Goal: Information Seeking & Learning: Learn about a topic

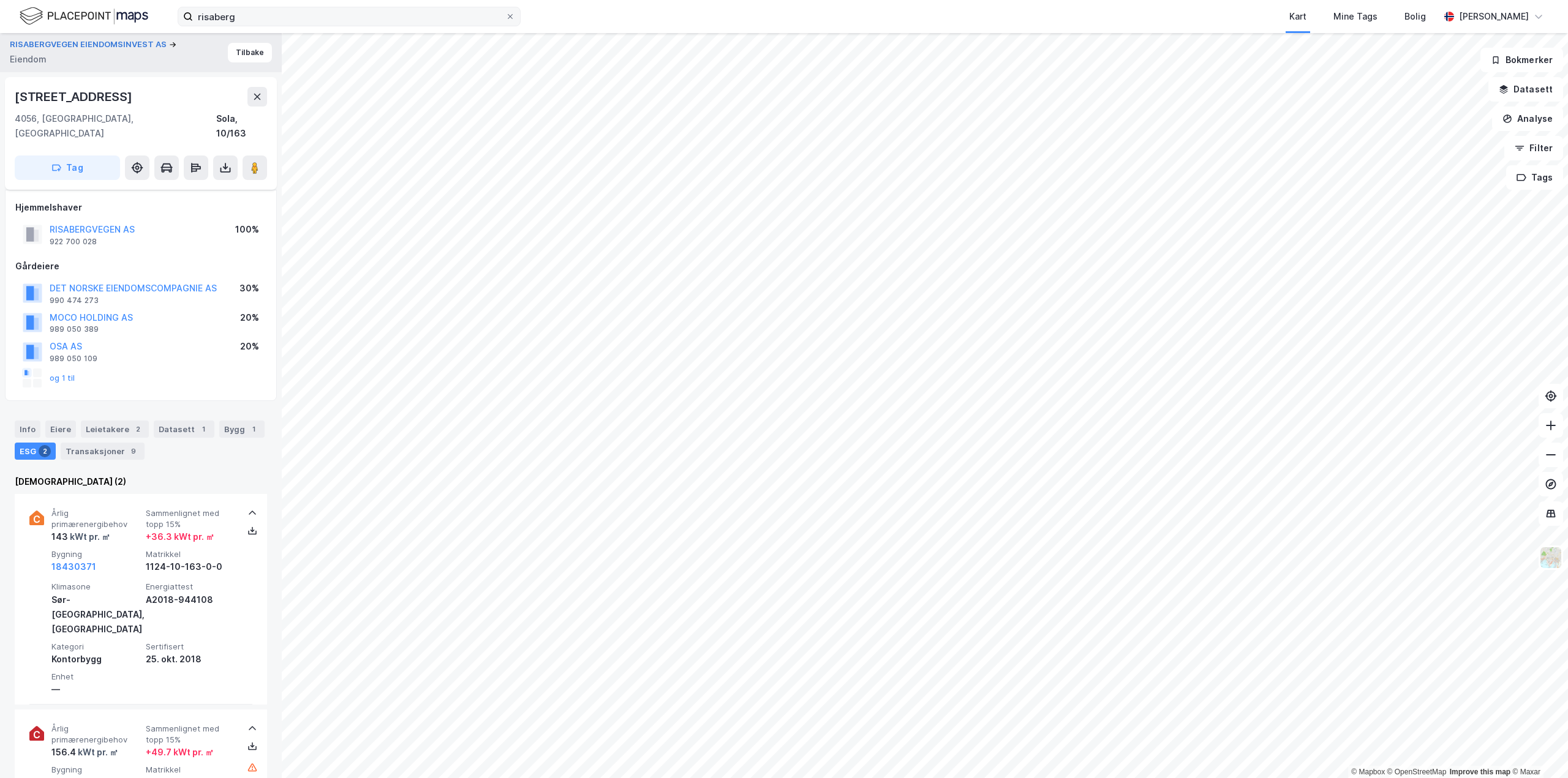
scroll to position [58, 0]
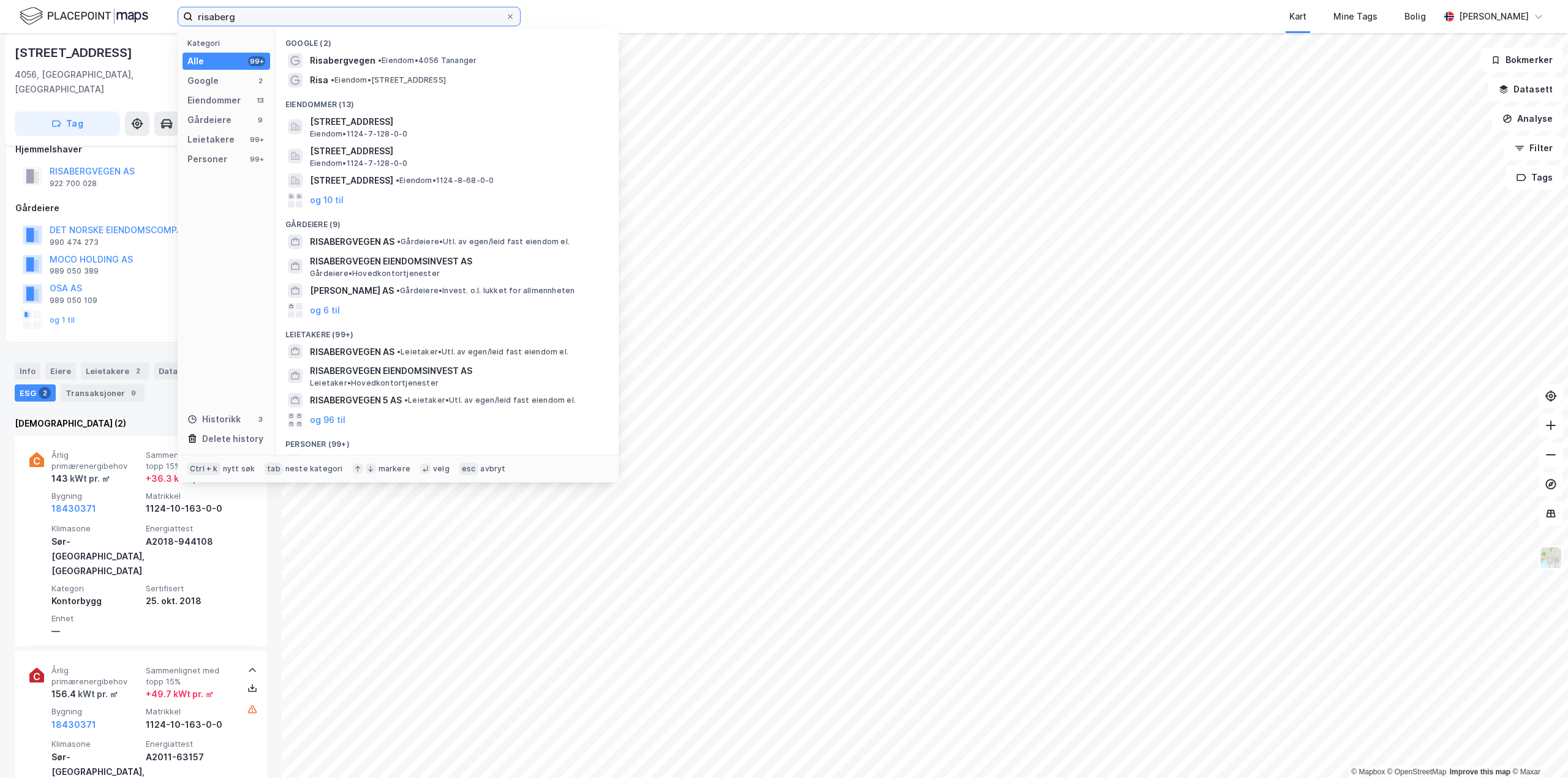
drag, startPoint x: 237, startPoint y: 19, endPoint x: 105, endPoint y: 20, distance: 132.0
click at [105, 20] on div "risaberg Kategori Alle 99+ Google 2 Eiendommer 13 Gårdeiere 9 Leietakere 99+ Pe…" at bounding box center [784, 16] width 1568 height 33
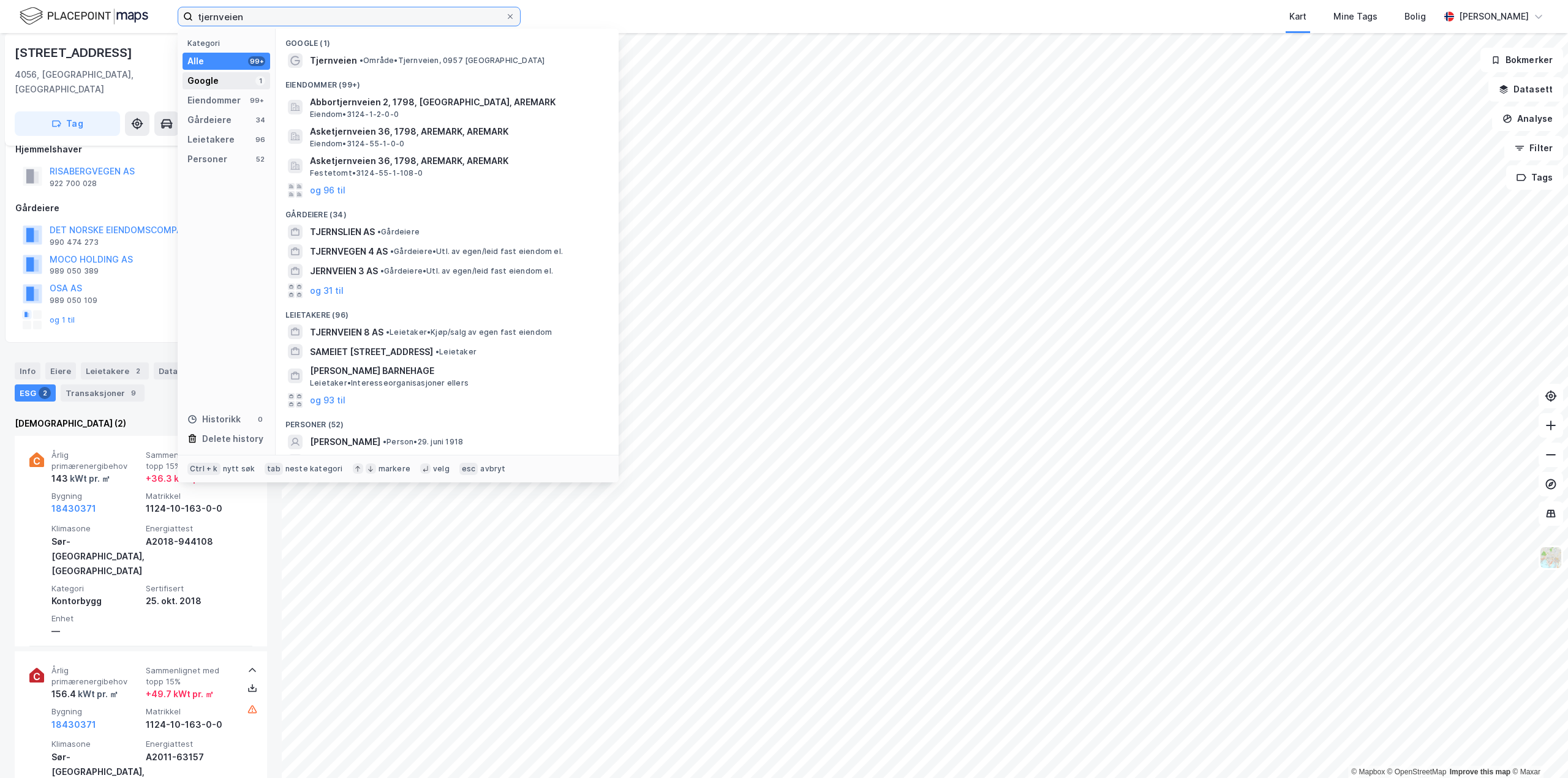
type input "tjernveien"
click at [226, 76] on div "Google 1" at bounding box center [226, 81] width 88 height 17
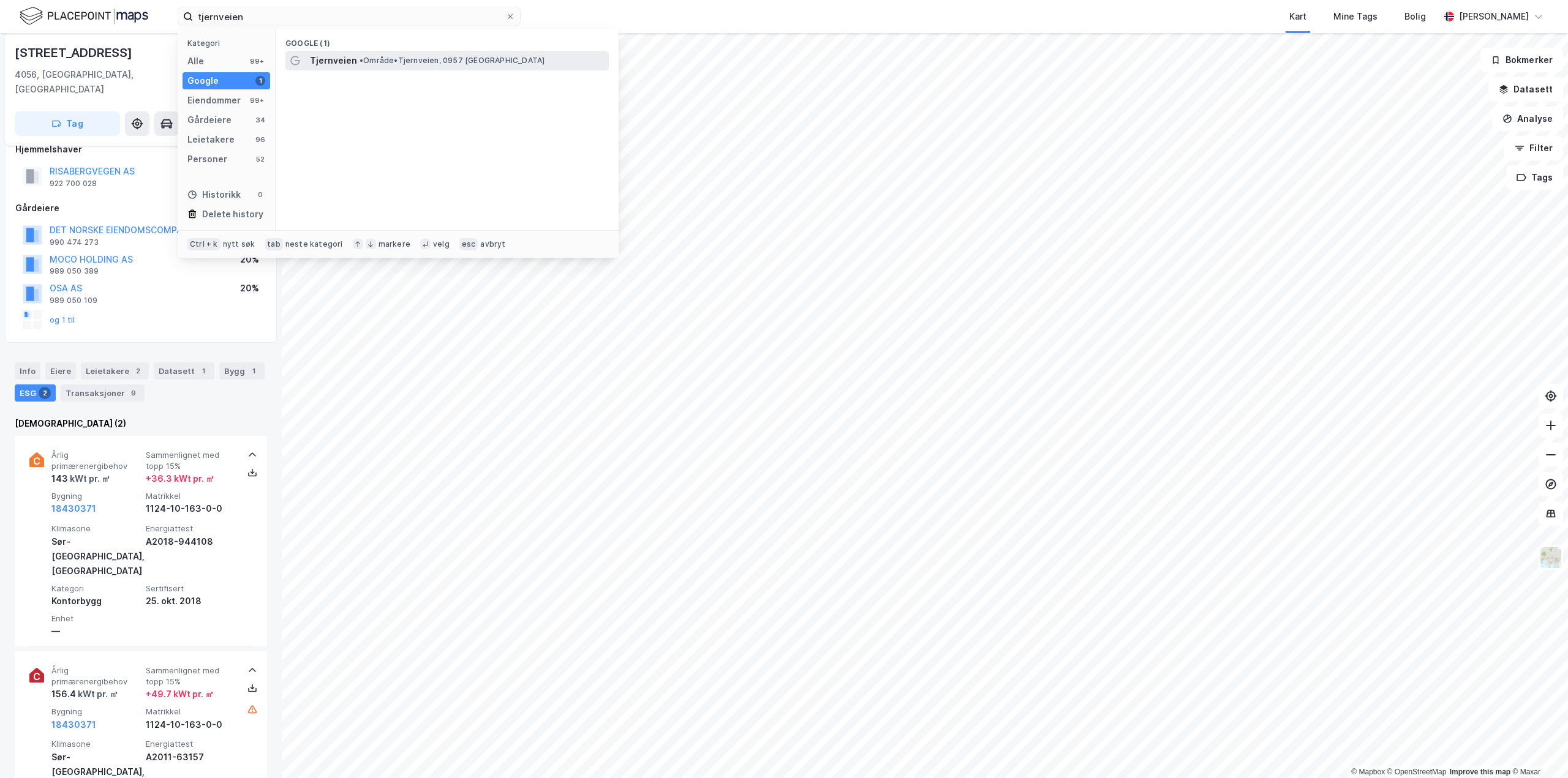
click at [344, 60] on span "Tjernveien" at bounding box center [333, 60] width 47 height 14
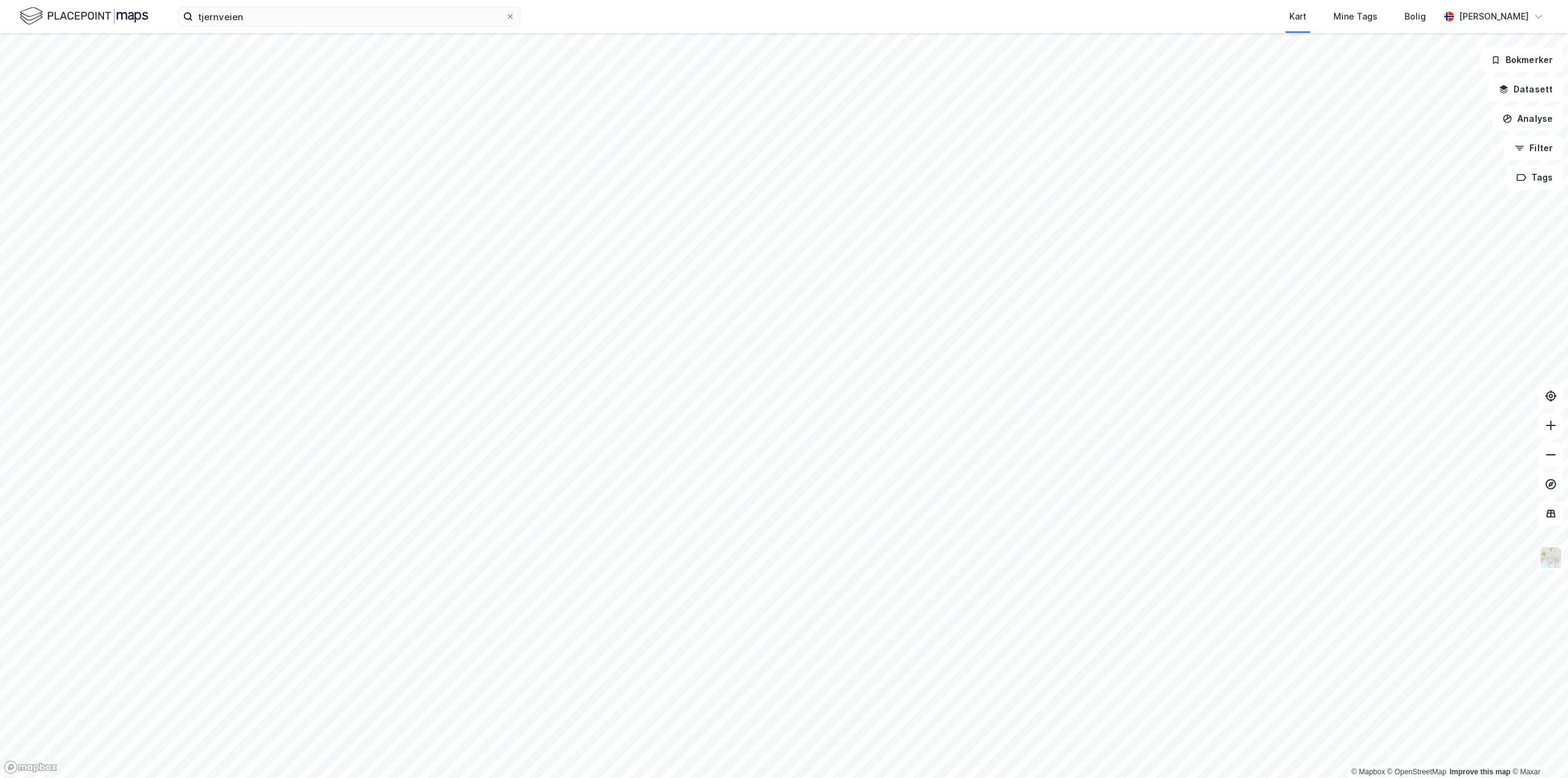
click at [812, 777] on html "tjernveien Kart Mine Tags [PERSON_NAME] [PERSON_NAME] © Mapbox © OpenStreetMap …" at bounding box center [784, 389] width 1568 height 778
click at [687, 777] on html "tjernveien Kart Mine Tags [PERSON_NAME] [PERSON_NAME] © Mapbox © OpenStreetMap …" at bounding box center [784, 389] width 1568 height 778
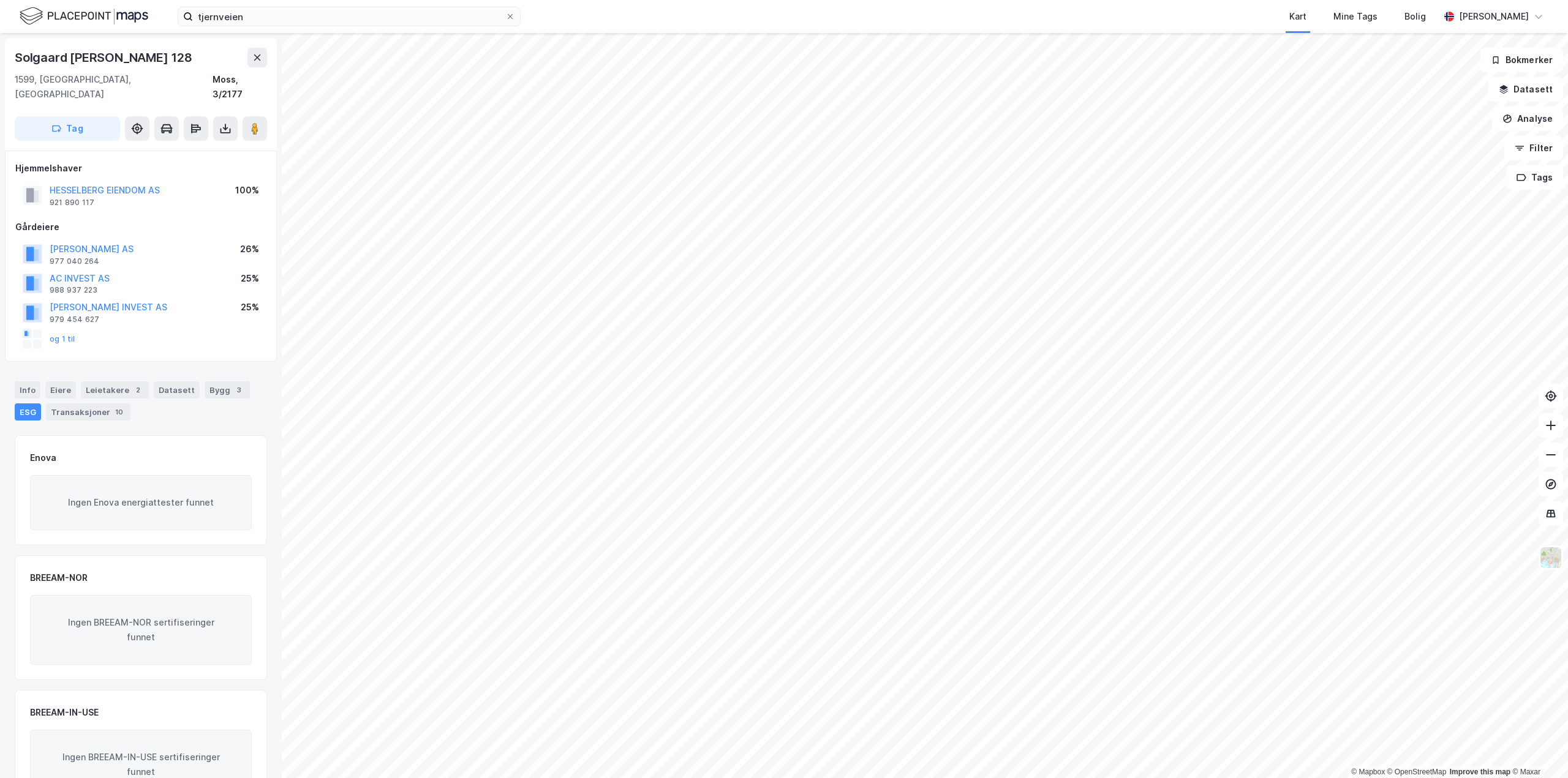
scroll to position [1, 0]
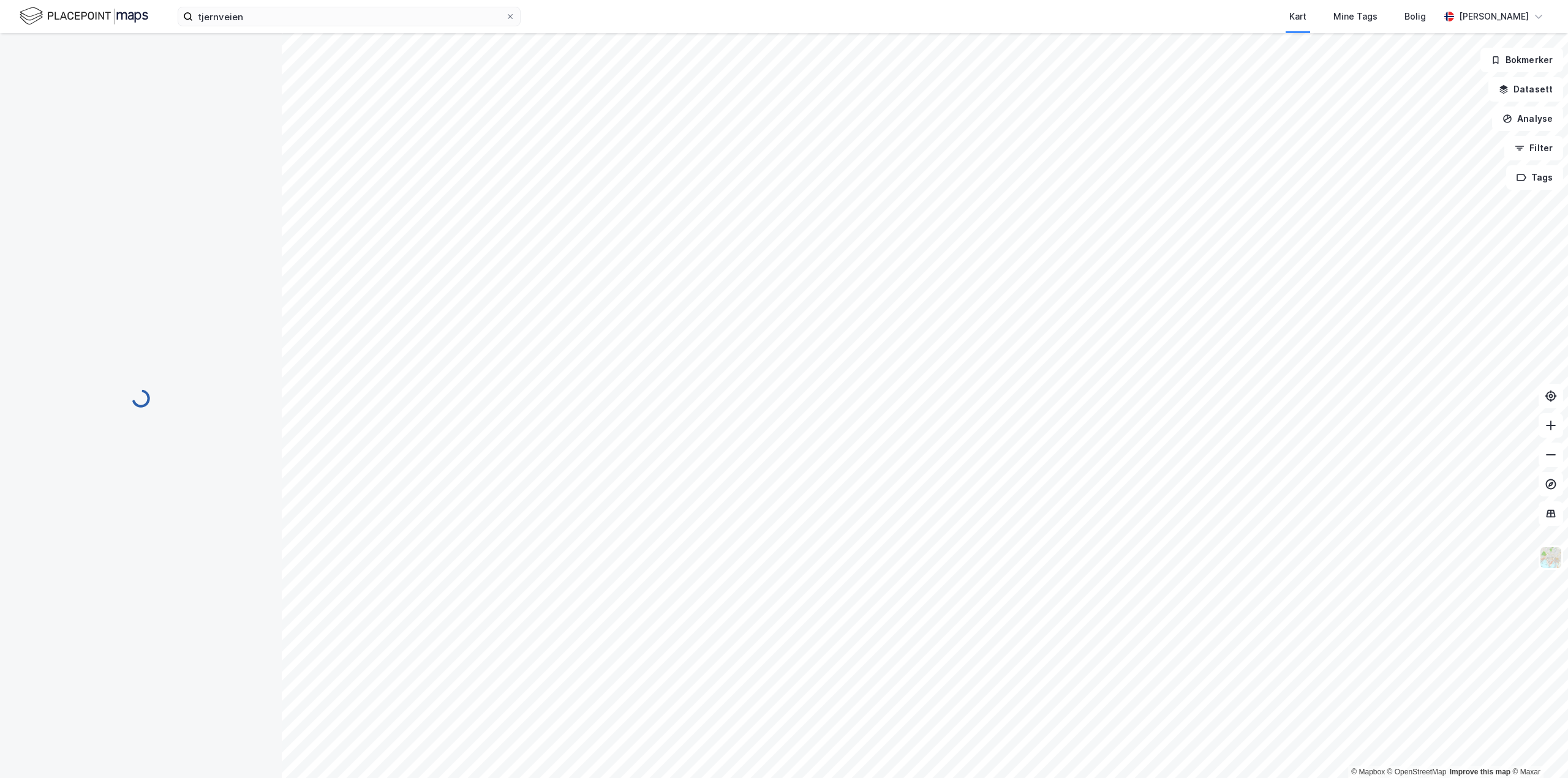
scroll to position [1, 0]
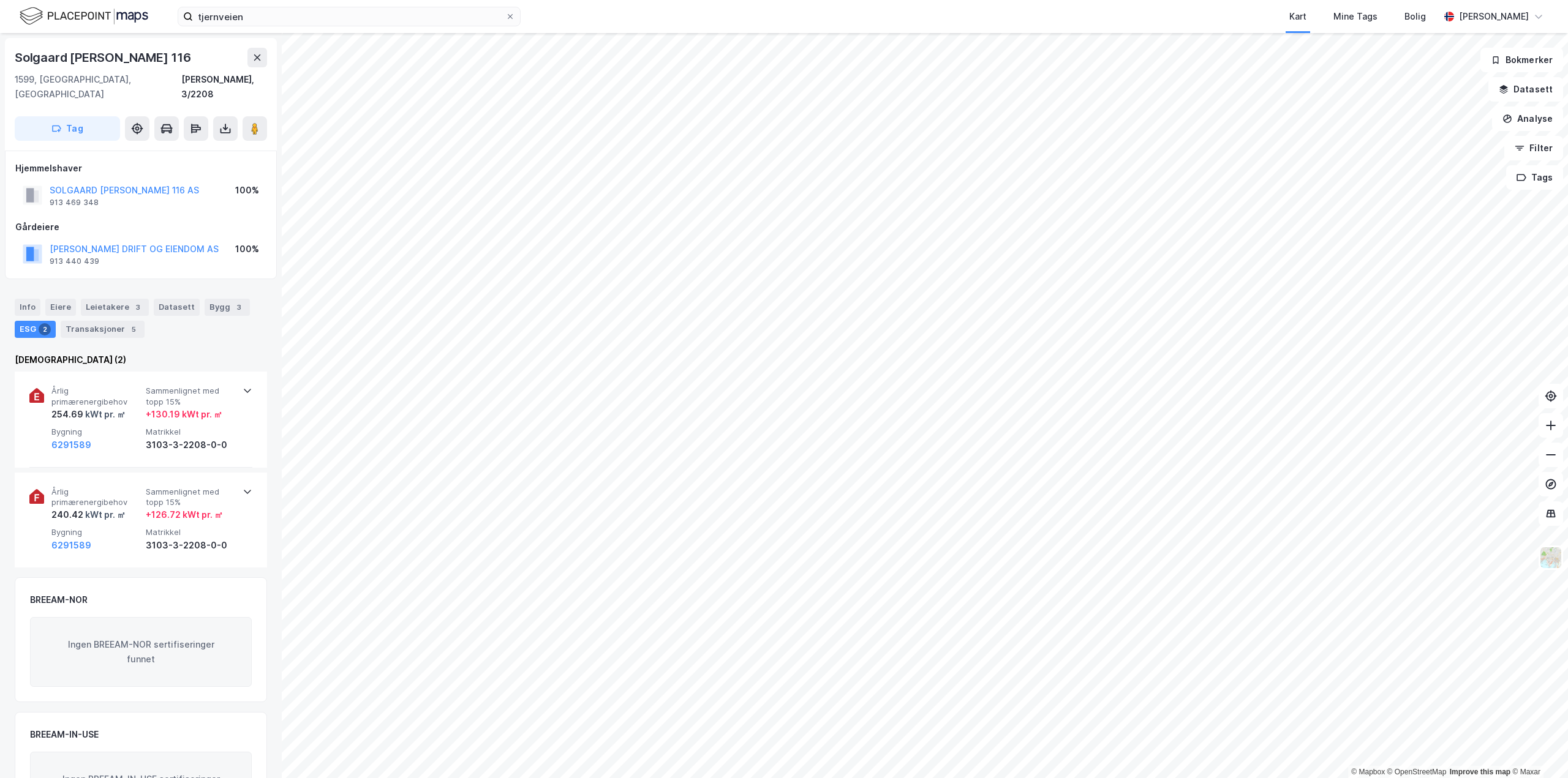
scroll to position [1, 0]
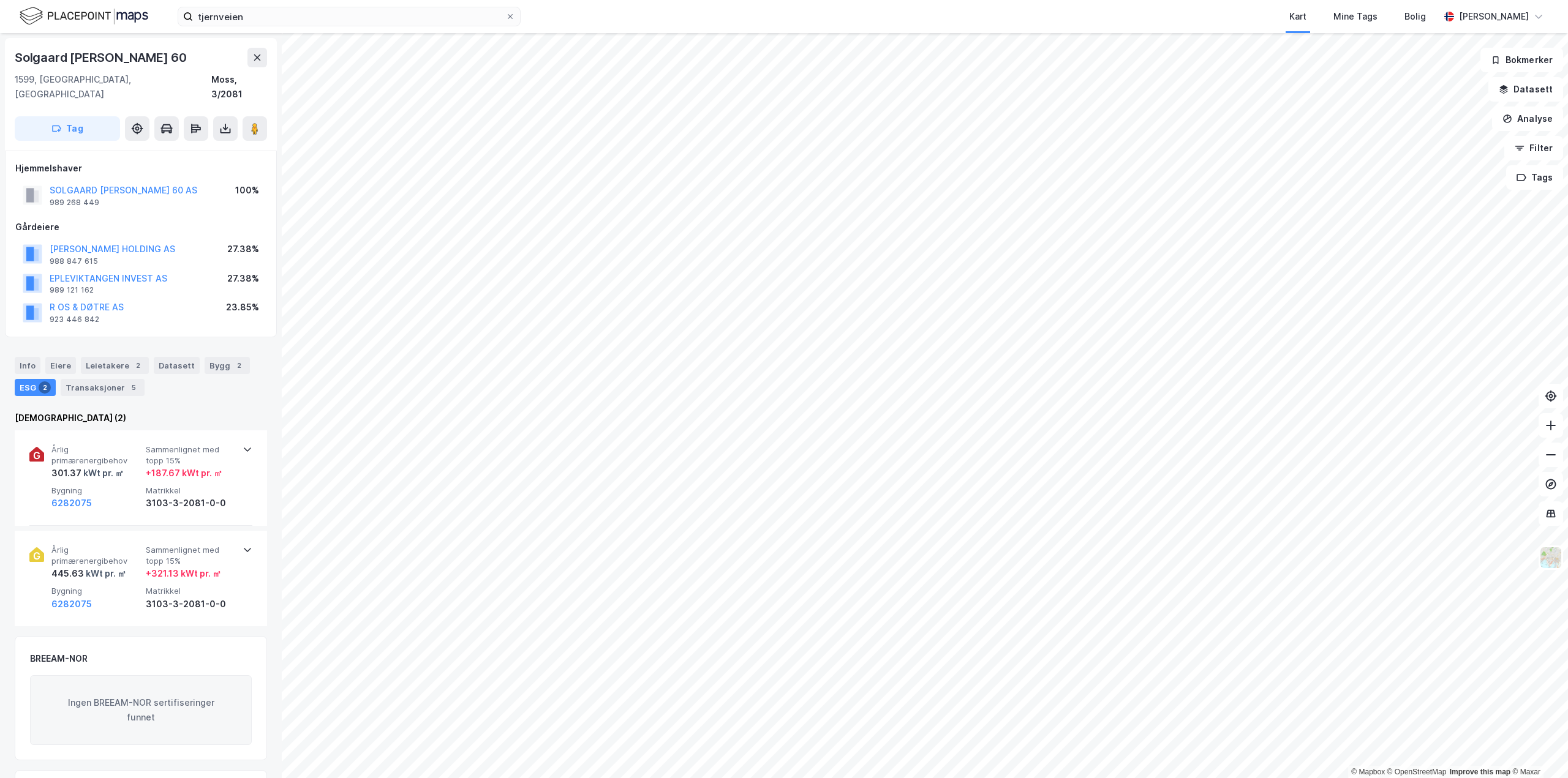
scroll to position [1, 0]
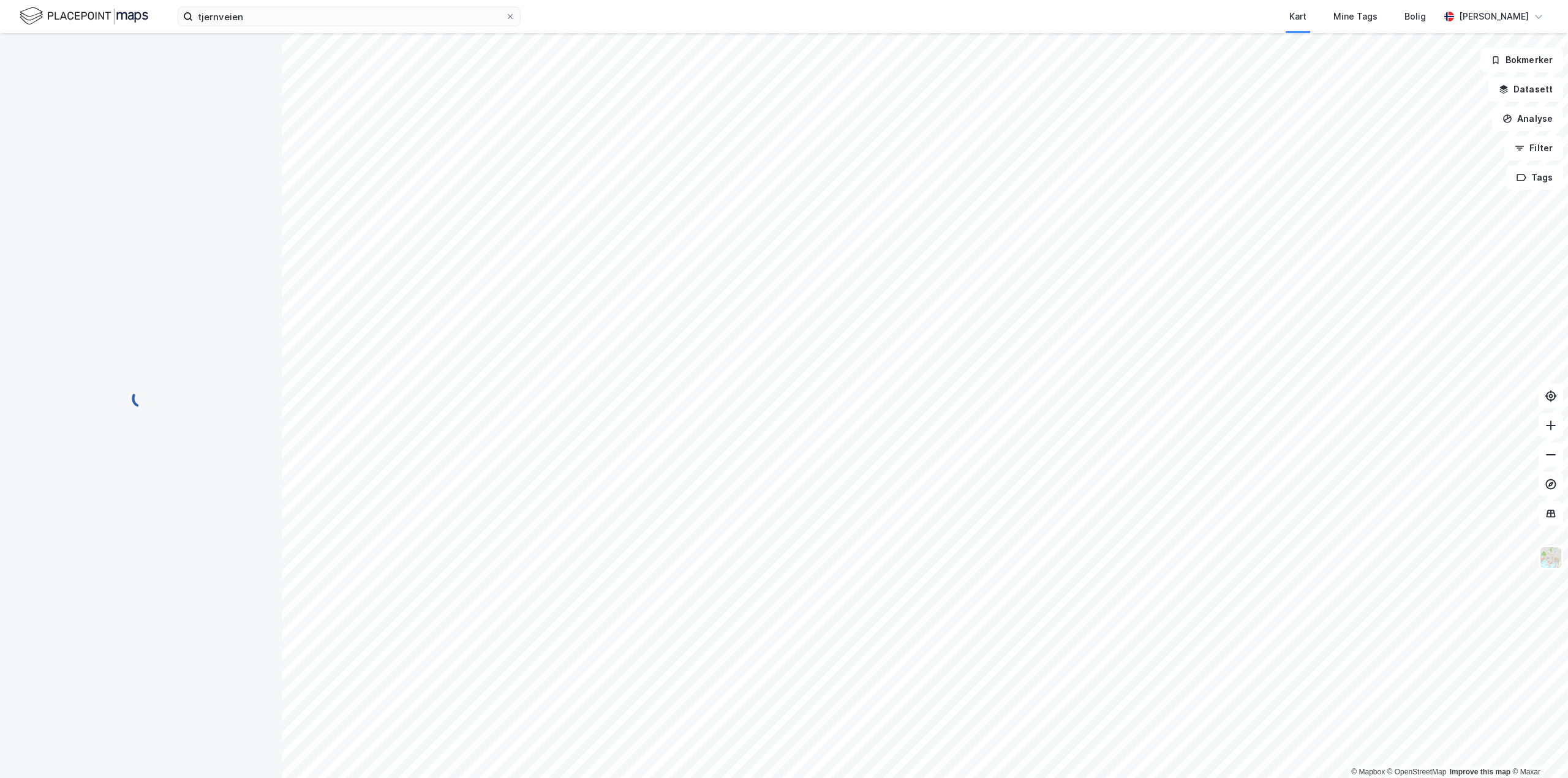
scroll to position [1, 0]
